Goal: Task Accomplishment & Management: Complete application form

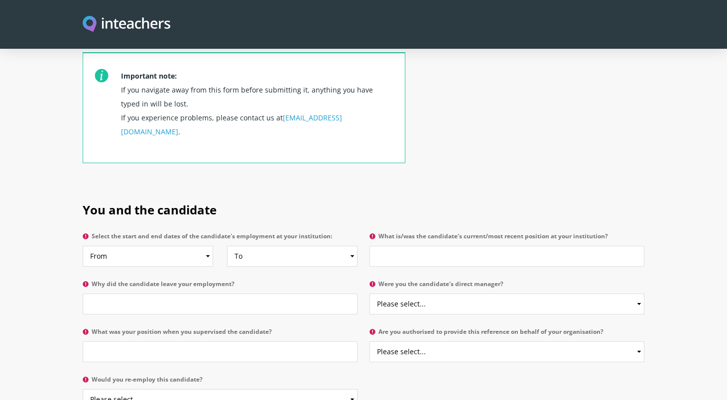
scroll to position [377, 0]
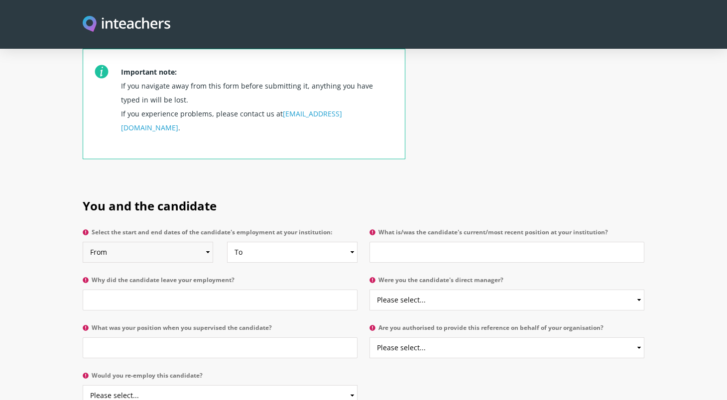
click at [207, 242] on select "From 2025 2024 2023 2022 2021 2020 2019 2018 2017 2016 2015 2014 2013 2012 2011…" at bounding box center [148, 252] width 130 height 21
select select "2005"
click at [83, 242] on select "From 2025 2024 2023 2022 2021 2020 2019 2018 2017 2016 2015 2014 2013 2012 2011…" at bounding box center [148, 252] width 130 height 21
click at [351, 242] on select "To Currently 2025 2024 2023 2022 2021 2020 2019 2018 2017 2016 2015 2014 2013 2…" at bounding box center [292, 252] width 130 height 21
select select "2009"
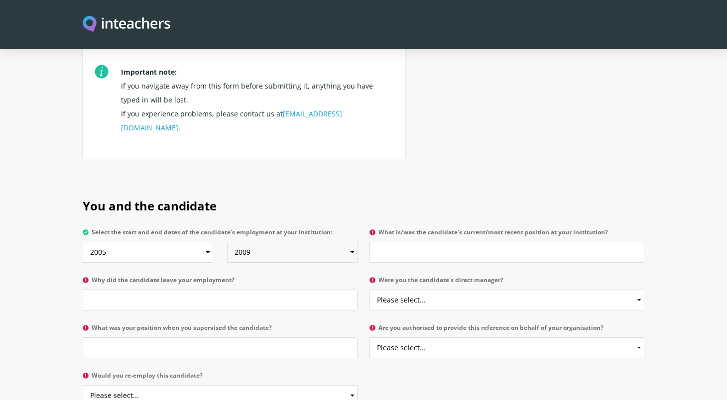
click at [227, 242] on select "To Currently 2025 2024 2023 2022 2021 2020 2019 2018 2017 2016 2015 2014 2013 2…" at bounding box center [292, 252] width 130 height 21
click at [639, 290] on select "Please select... Yes No" at bounding box center [506, 300] width 275 height 21
select select "No"
click at [369, 290] on select "Please select... Yes No" at bounding box center [506, 300] width 275 height 21
click at [296, 338] on input "What was your position when you supervised the candidate?" at bounding box center [220, 348] width 275 height 21
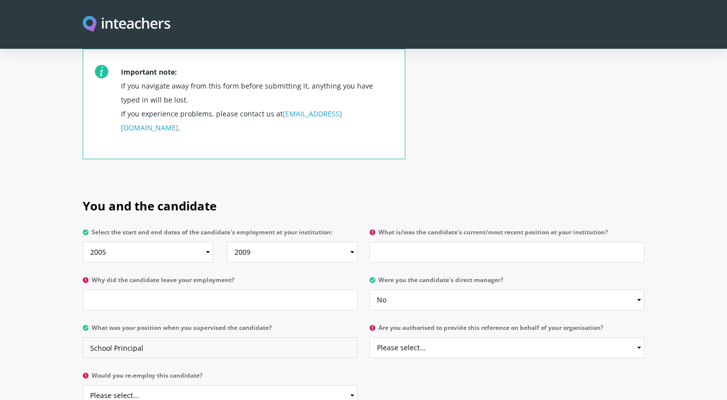
type input "School Principal"
click at [418, 242] on input "What is/was the candidate's current/most recent position at your institution?" at bounding box center [506, 252] width 275 height 21
type input "She was a teacher (sorry, I cannot remember exactly. but give or take one year)"
click at [228, 290] on input "Why did the candidate leave your employment?" at bounding box center [220, 300] width 275 height 21
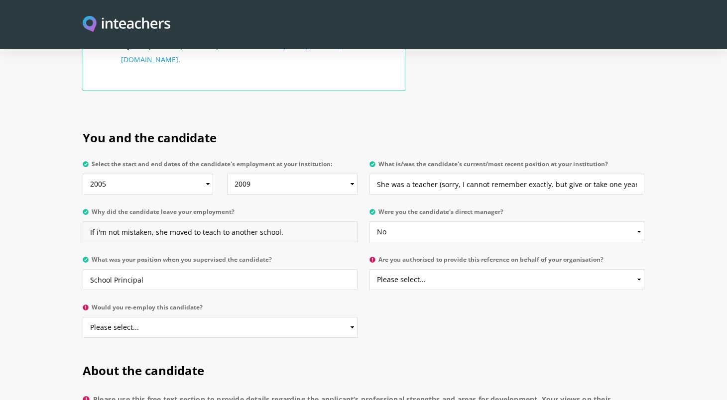
scroll to position [448, 0]
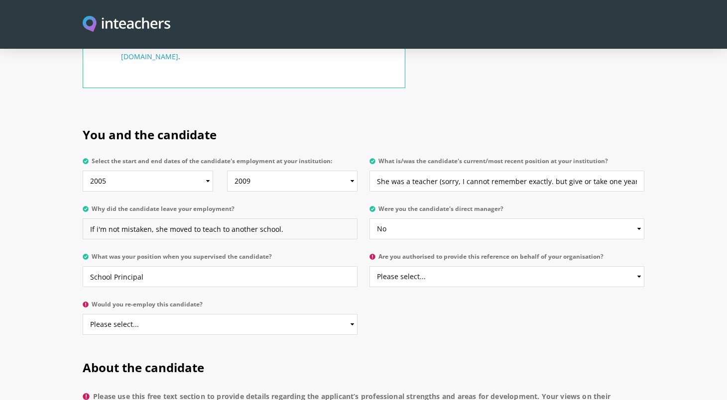
type input "If i'm not mistaken, she moved to teach to another school."
click at [639, 266] on select "Please select... Yes No" at bounding box center [506, 276] width 275 height 21
select select "Yes"
click at [369, 266] on select "Please select... Yes No" at bounding box center [506, 276] width 275 height 21
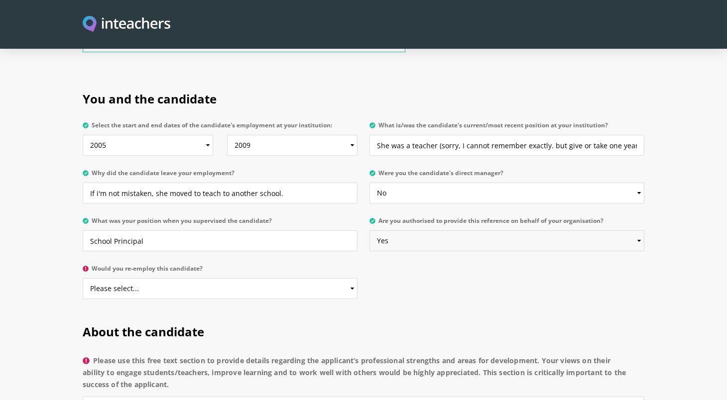
scroll to position [488, 0]
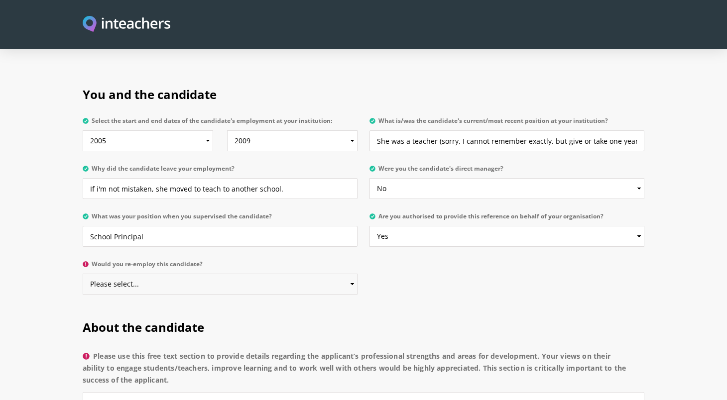
click at [352, 274] on select "Please select... Yes No" at bounding box center [220, 284] width 275 height 21
select select "Yes"
click at [83, 274] on select "Please select... Yes No" at bounding box center [220, 284] width 275 height 21
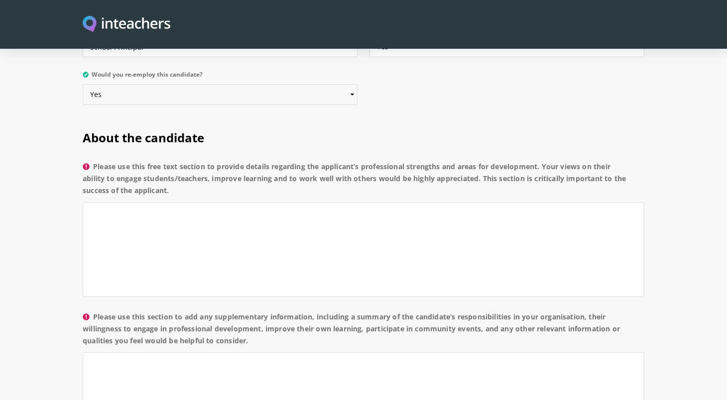
scroll to position [679, 0]
click at [323, 207] on textarea "Please use this free text section to provide details regarding the applicant’s …" at bounding box center [364, 249] width 562 height 95
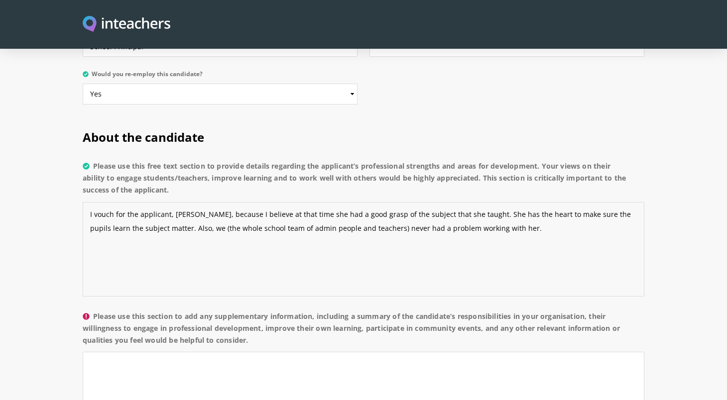
type textarea "I vouch for the applicant, [PERSON_NAME], because I believe at that time she ha…"
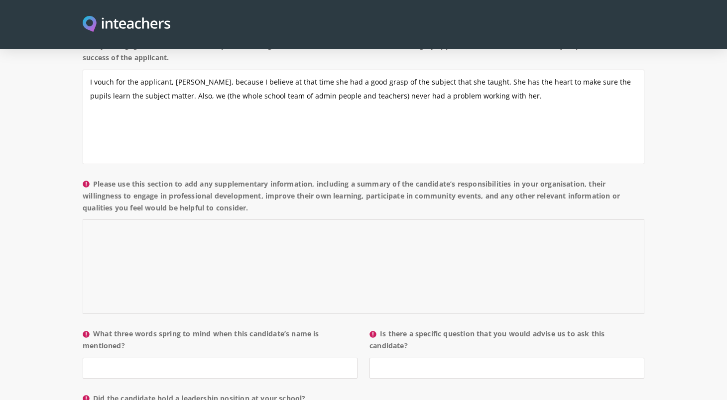
scroll to position [814, 0]
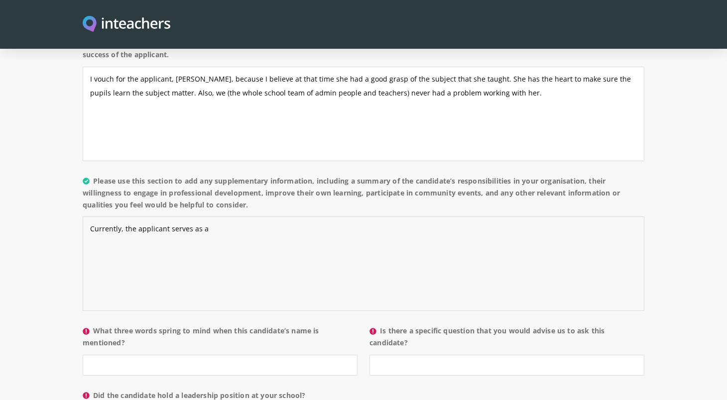
type textarea "Currently, the applicant serves as a"
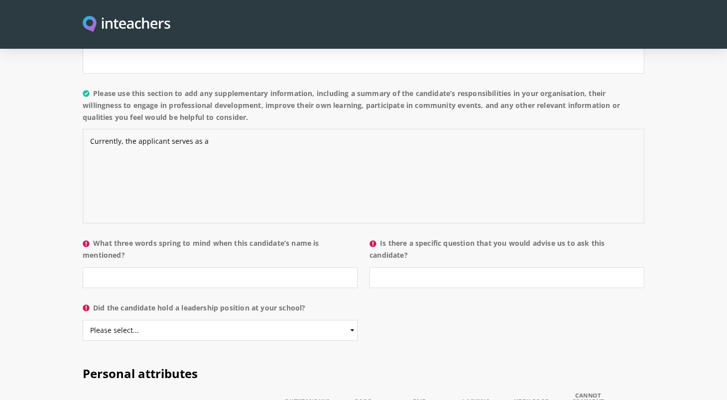
scroll to position [904, 0]
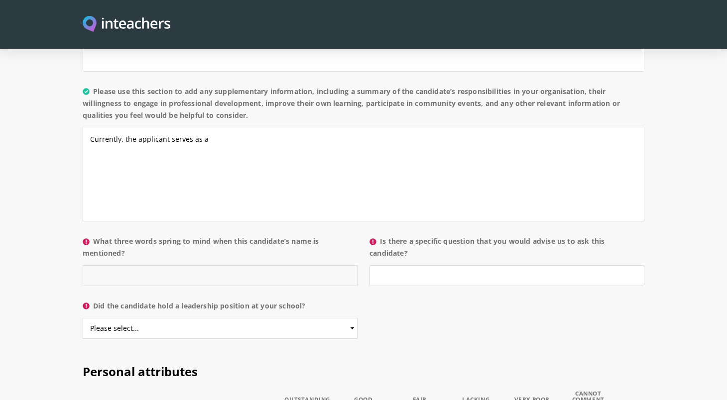
click at [301, 265] on input "What three words spring to mind when this candidate’s name is mentioned?" at bounding box center [220, 275] width 275 height 21
type input "Responsible, helpful, diligent"
click at [130, 318] on select "Please select... Yes No" at bounding box center [220, 328] width 275 height 21
select select "No"
click at [83, 318] on select "Please select... Yes No" at bounding box center [220, 328] width 275 height 21
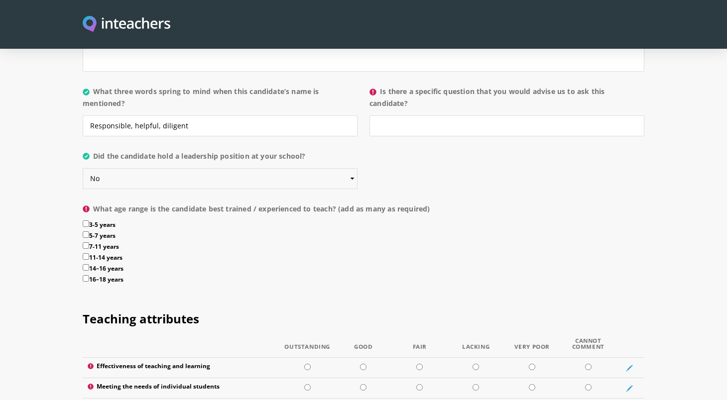
scroll to position [1054, 0]
click at [85, 242] on input "7-11 years" at bounding box center [86, 245] width 6 height 6
checkbox input "true"
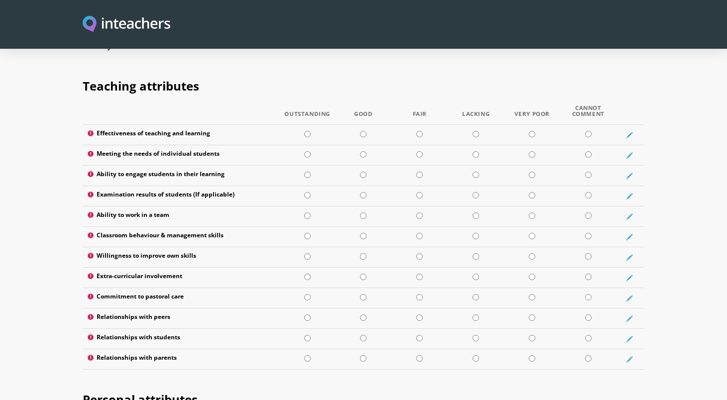
scroll to position [1290, 0]
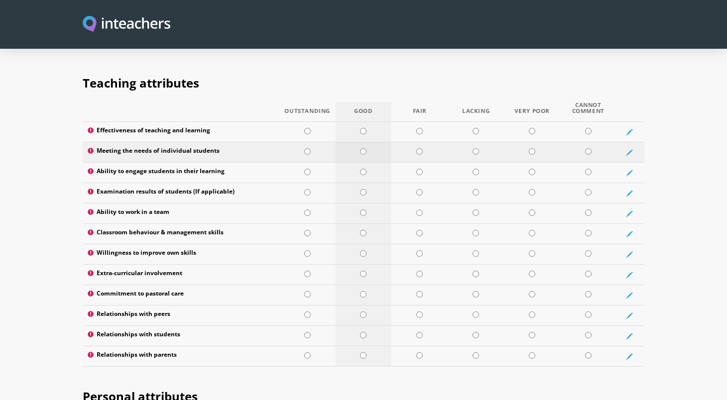
click at [362, 148] on input "radio" at bounding box center [363, 151] width 6 height 6
radio input "true"
click at [420, 128] on input "radio" at bounding box center [419, 131] width 6 height 6
radio input "true"
click at [421, 169] on input "radio" at bounding box center [419, 172] width 6 height 6
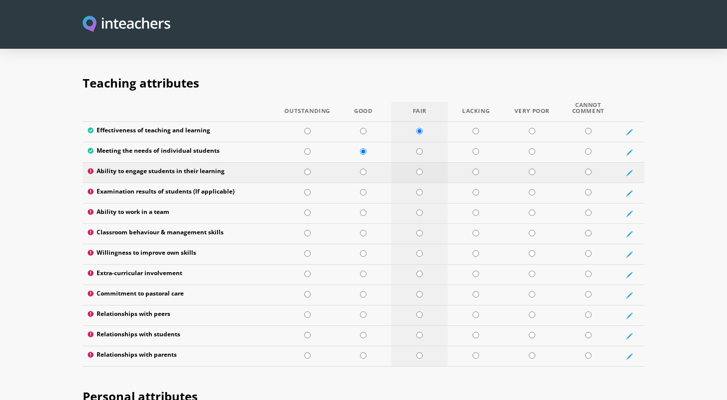
radio input "true"
click at [585, 189] on input "radio" at bounding box center [588, 192] width 6 height 6
radio input "true"
click at [363, 210] on input "radio" at bounding box center [363, 213] width 6 height 6
radio input "true"
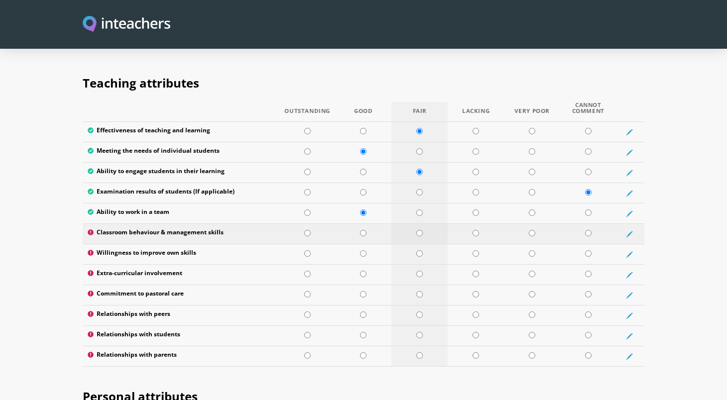
click at [421, 230] on input "radio" at bounding box center [419, 233] width 6 height 6
radio input "true"
click at [419, 271] on input "radio" at bounding box center [419, 274] width 6 height 6
radio input "true"
click at [362, 250] on input "radio" at bounding box center [363, 253] width 6 height 6
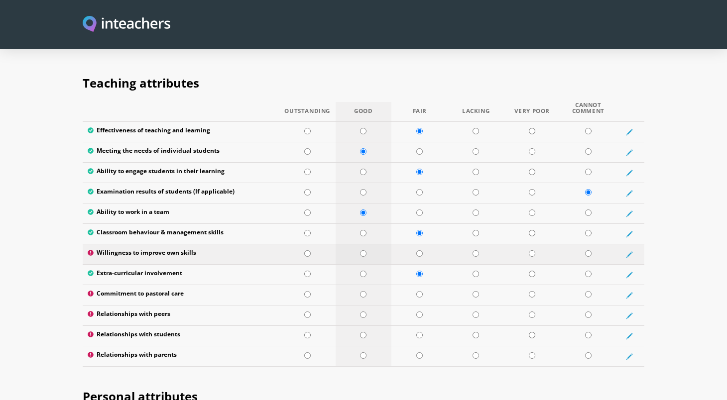
radio input "true"
click at [362, 312] on input "radio" at bounding box center [363, 315] width 6 height 6
radio input "true"
click at [305, 291] on input "radio" at bounding box center [307, 294] width 6 height 6
radio input "true"
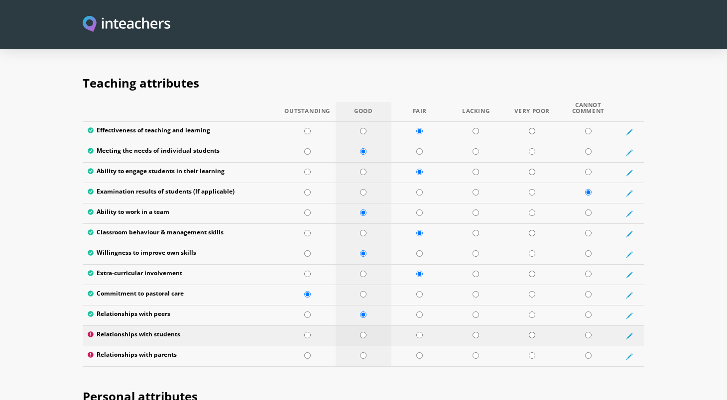
click at [362, 332] on input "radio" at bounding box center [363, 335] width 6 height 6
radio input "true"
click at [587, 353] on input "radio" at bounding box center [588, 356] width 6 height 6
radio input "true"
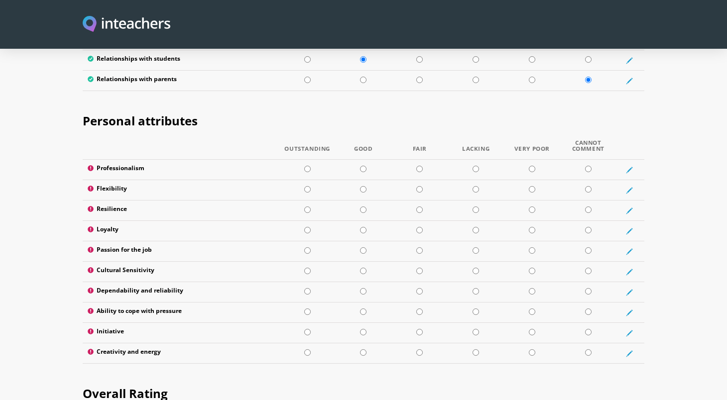
scroll to position [1567, 0]
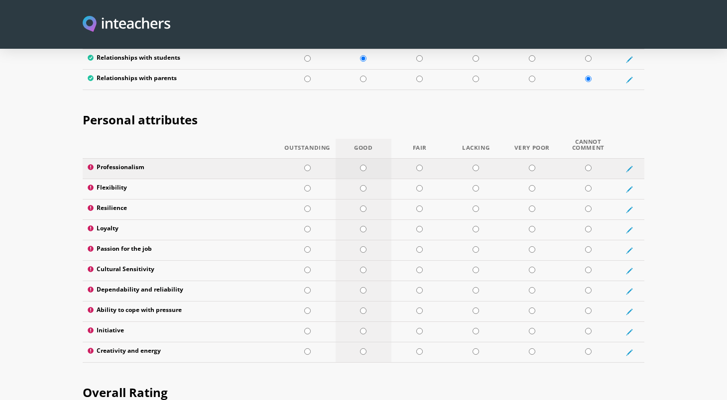
click at [364, 165] on input "radio" at bounding box center [363, 168] width 6 height 6
radio input "true"
click at [364, 185] on input "radio" at bounding box center [363, 188] width 6 height 6
radio input "true"
click at [363, 206] on input "radio" at bounding box center [363, 209] width 6 height 6
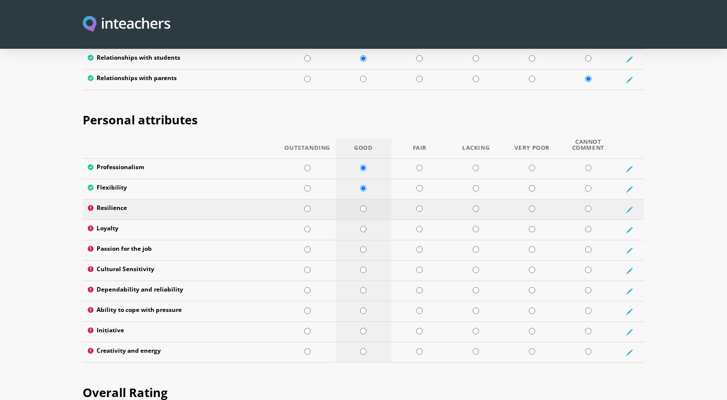
radio input "true"
click at [363, 226] on input "radio" at bounding box center [363, 229] width 6 height 6
radio input "true"
click at [361, 246] on input "radio" at bounding box center [363, 249] width 6 height 6
radio input "true"
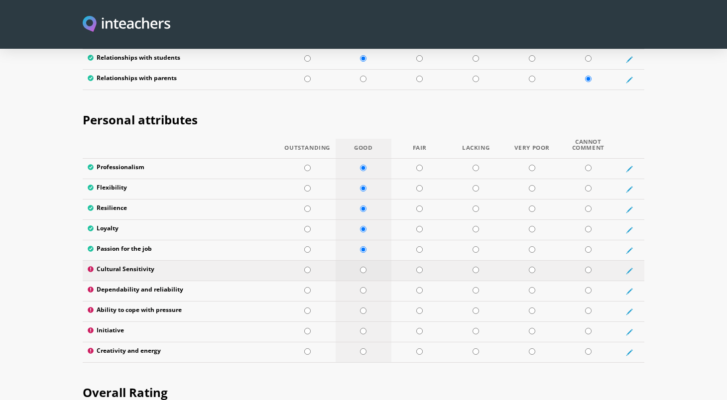
click at [361, 267] on input "radio" at bounding box center [363, 270] width 6 height 6
radio input "true"
click at [362, 287] on input "radio" at bounding box center [363, 290] width 6 height 6
radio input "true"
click at [362, 308] on input "radio" at bounding box center [363, 311] width 6 height 6
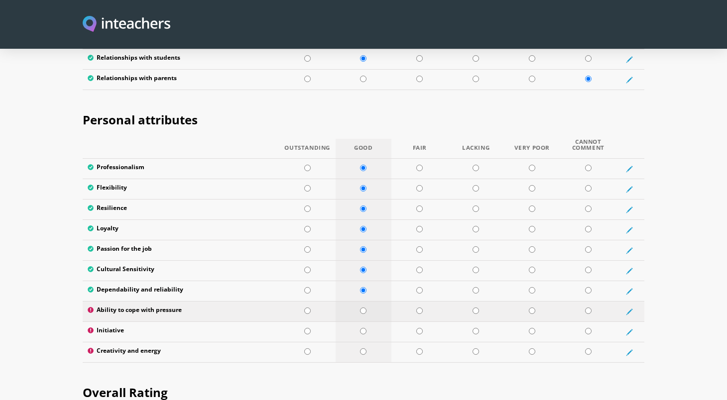
radio input "true"
click at [363, 328] on input "radio" at bounding box center [363, 331] width 6 height 6
radio input "true"
click at [362, 349] on input "radio" at bounding box center [363, 352] width 6 height 6
radio input "true"
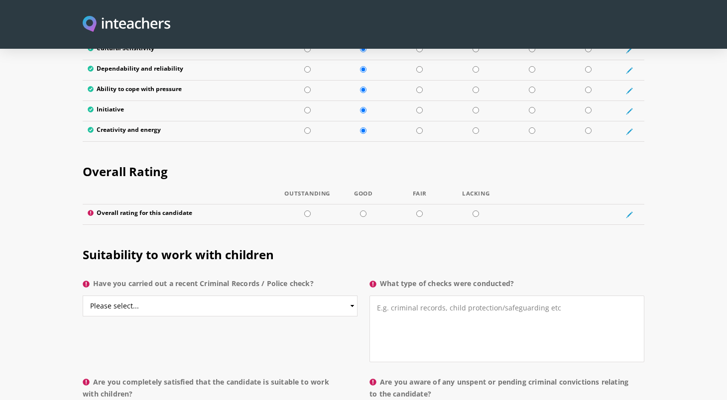
scroll to position [1821, 0]
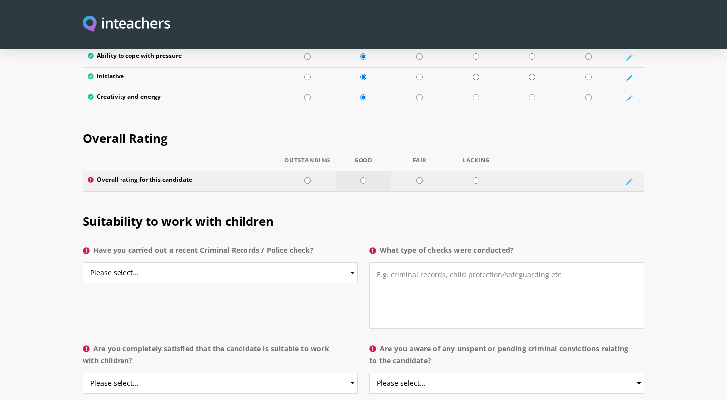
click at [361, 177] on input "radio" at bounding box center [363, 180] width 6 height 6
radio input "true"
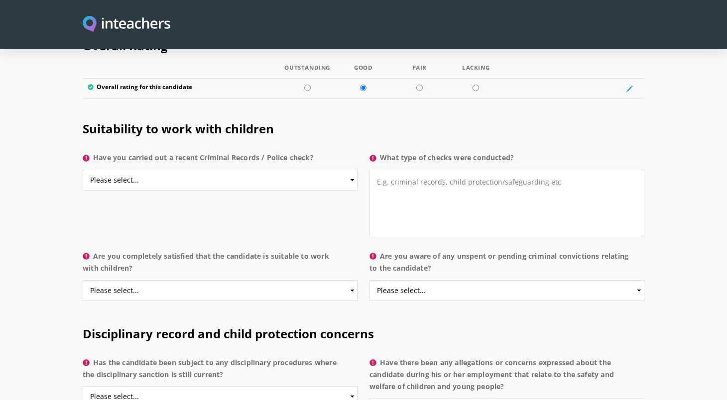
scroll to position [1916, 0]
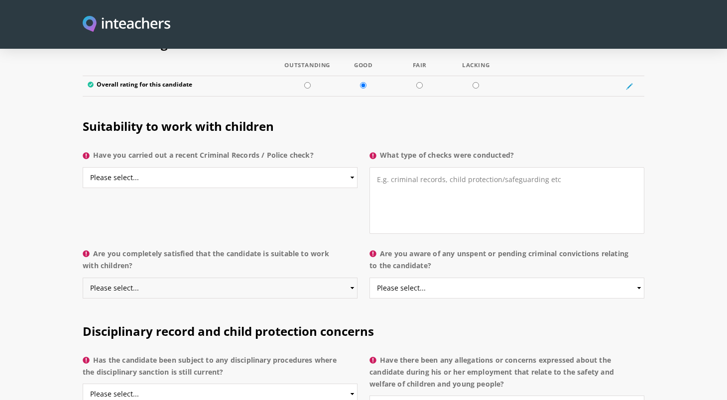
click at [352, 278] on select "Please select... Yes No Do not know" at bounding box center [220, 288] width 275 height 21
select select "Yes"
click at [83, 278] on select "Please select... Yes No Do not know" at bounding box center [220, 288] width 275 height 21
click at [352, 167] on select "Please select... Yes No Do not know" at bounding box center [220, 177] width 275 height 21
select select "Do not know"
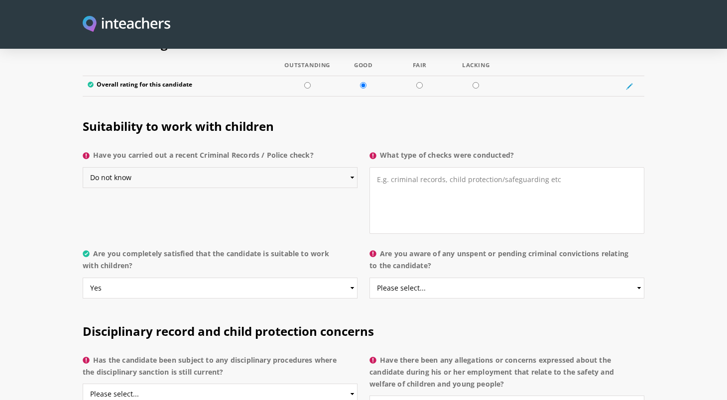
click at [83, 167] on select "Please select... Yes No Do not know" at bounding box center [220, 177] width 275 height 21
click at [394, 167] on textarea "What type of checks were conducted?" at bounding box center [506, 200] width 275 height 67
type textarea "not applicable"
click at [642, 278] on select "Please select... Yes No Do not know" at bounding box center [506, 288] width 275 height 21
select select "No"
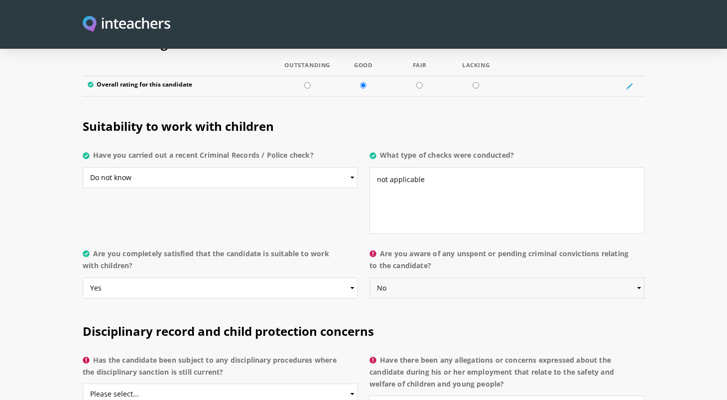
click at [369, 278] on select "Please select... Yes No Do not know" at bounding box center [506, 288] width 275 height 21
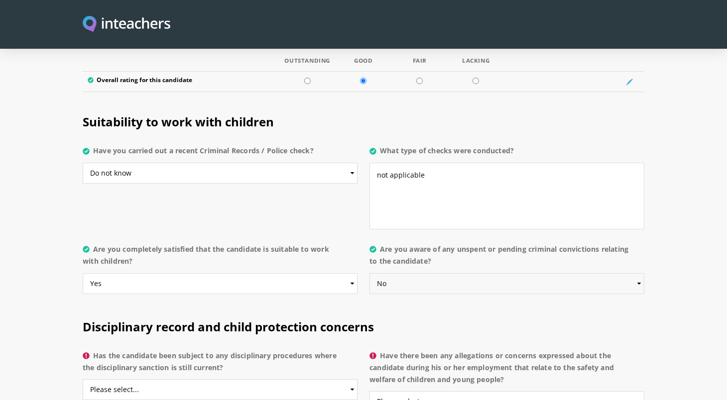
scroll to position [1923, 0]
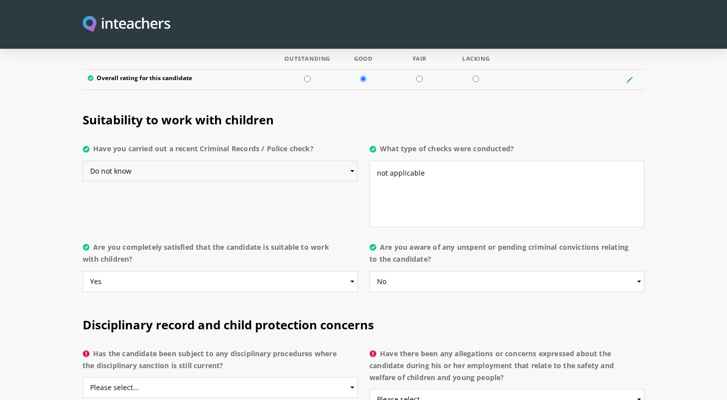
click at [352, 161] on select "Please select... Yes No Do not know" at bounding box center [220, 171] width 275 height 21
select select "No"
click at [83, 161] on select "Please select... Yes No Do not know" at bounding box center [220, 171] width 275 height 21
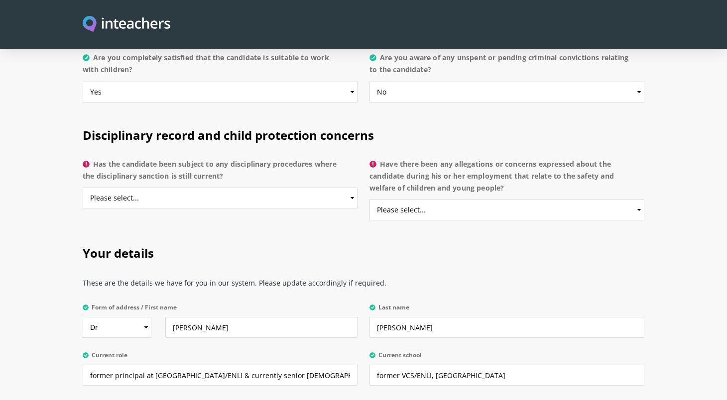
scroll to position [2113, 0]
click at [351, 187] on select "Please select... Yes No Do not know" at bounding box center [220, 197] width 275 height 21
select select "No"
click at [83, 187] on select "Please select... Yes No Do not know" at bounding box center [220, 197] width 275 height 21
click at [637, 199] on select "Please select... Yes No Do not know" at bounding box center [506, 209] width 275 height 21
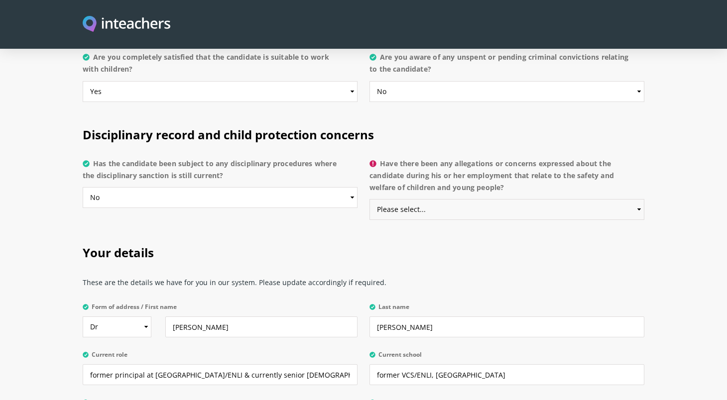
select select "No"
click at [369, 199] on select "Please select... Yes No Do not know" at bounding box center [506, 209] width 275 height 21
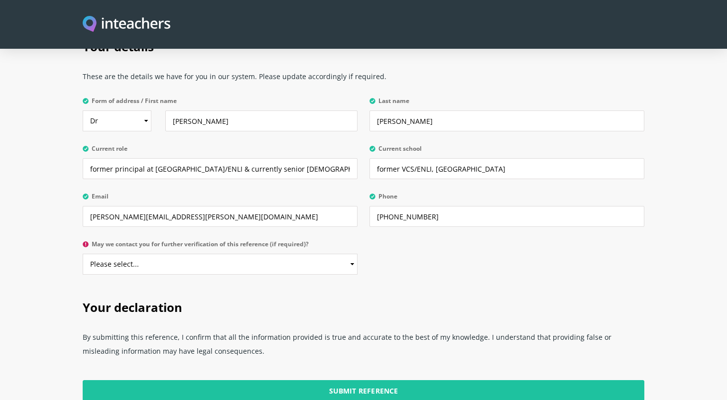
scroll to position [2323, 0]
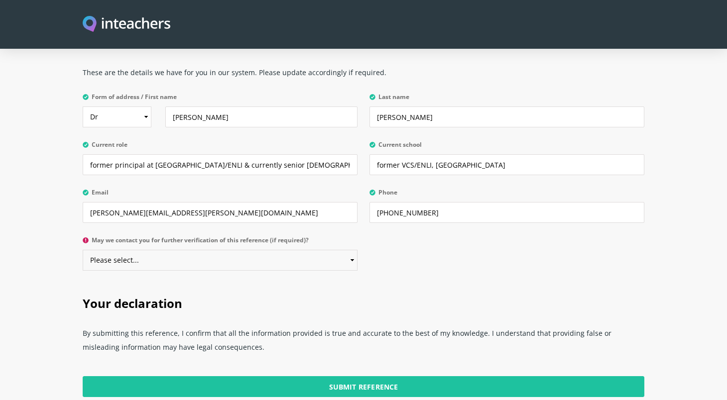
click at [351, 250] on select "Please select... Yes No" at bounding box center [220, 260] width 275 height 21
select select "Yes"
click at [83, 250] on select "Please select... Yes No" at bounding box center [220, 260] width 275 height 21
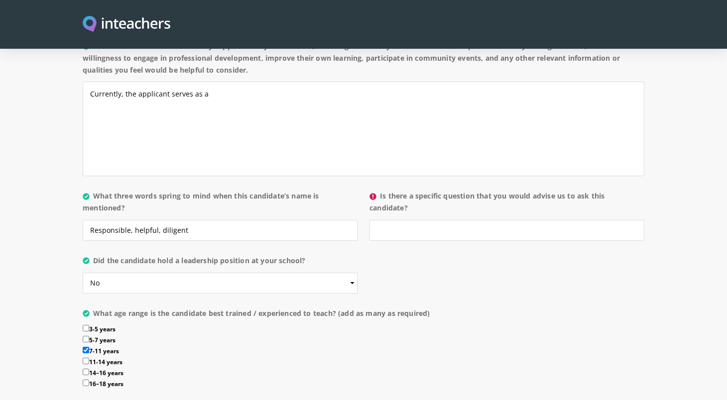
scroll to position [948, 0]
click at [413, 221] on input "Is there a specific question that you would advise us to ask this candidate?" at bounding box center [506, 231] width 275 height 21
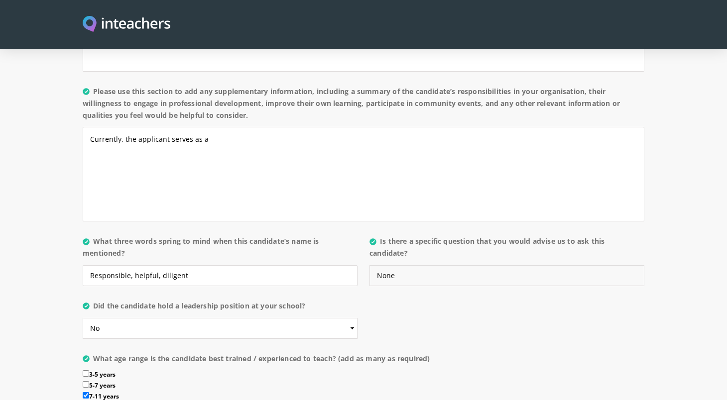
scroll to position [889, 0]
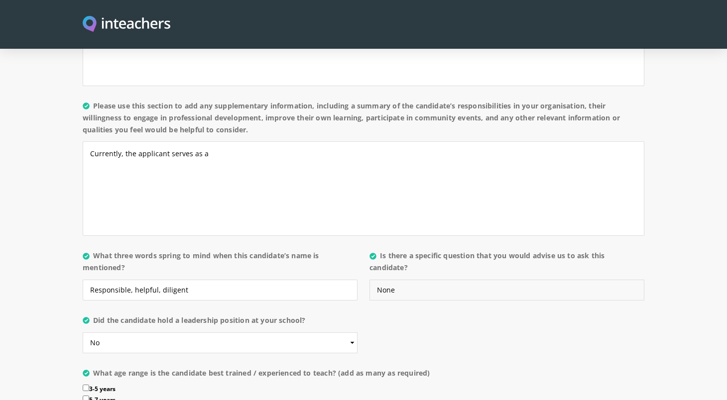
type input "None"
click at [380, 141] on textarea "Currently, the applicant serves as a" at bounding box center [364, 188] width 562 height 95
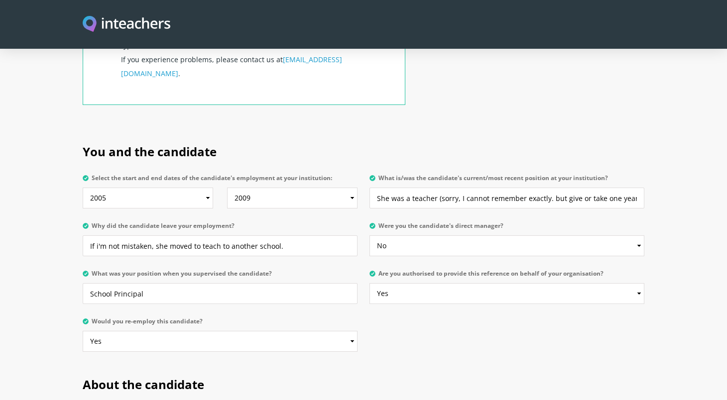
scroll to position [429, 0]
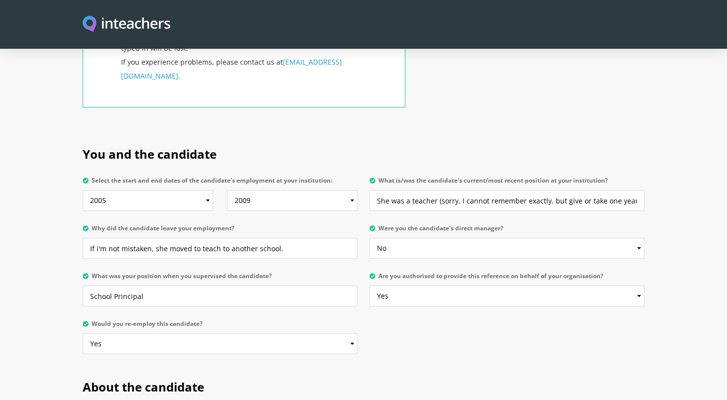
type textarea "Currently, the applicant serves in their [DEMOGRAPHIC_DATA] in [GEOGRAPHIC_DATA…"
click at [550, 190] on input "She was a teacher (sorry, I cannot remember exactly. but give or take one year)" at bounding box center [506, 200] width 275 height 21
type input "She was a teacher (sorry, I cannot remember exactly, but give or take one year …"
click at [583, 221] on p "Were you the candidate's direct manager? Please select... Yes No" at bounding box center [503, 245] width 281 height 48
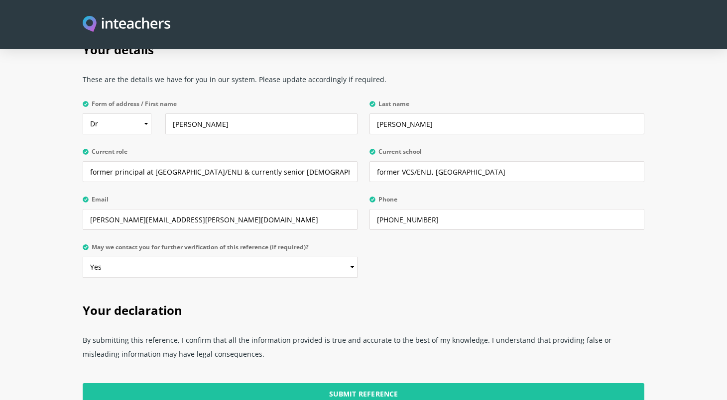
scroll to position [2487, 0]
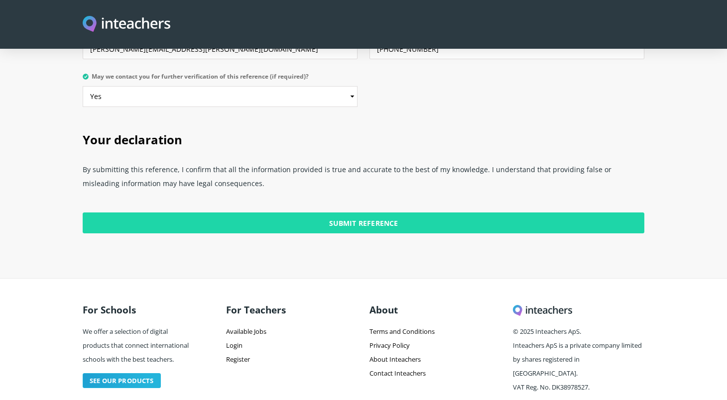
click at [390, 213] on input "Submit Reference" at bounding box center [364, 223] width 562 height 21
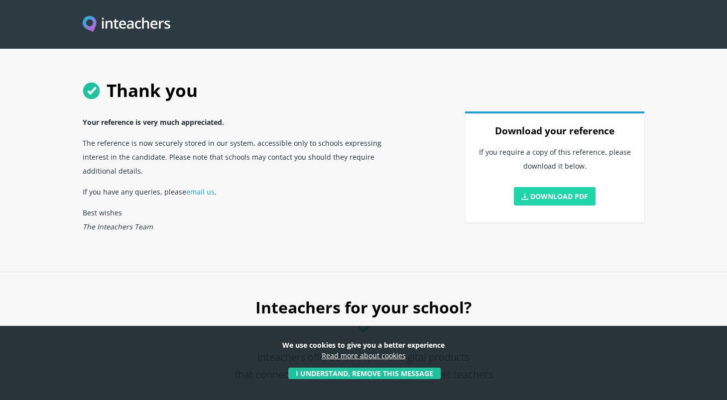
click at [561, 196] on link "Download PDF" at bounding box center [555, 196] width 82 height 18
